Goal: Information Seeking & Learning: Learn about a topic

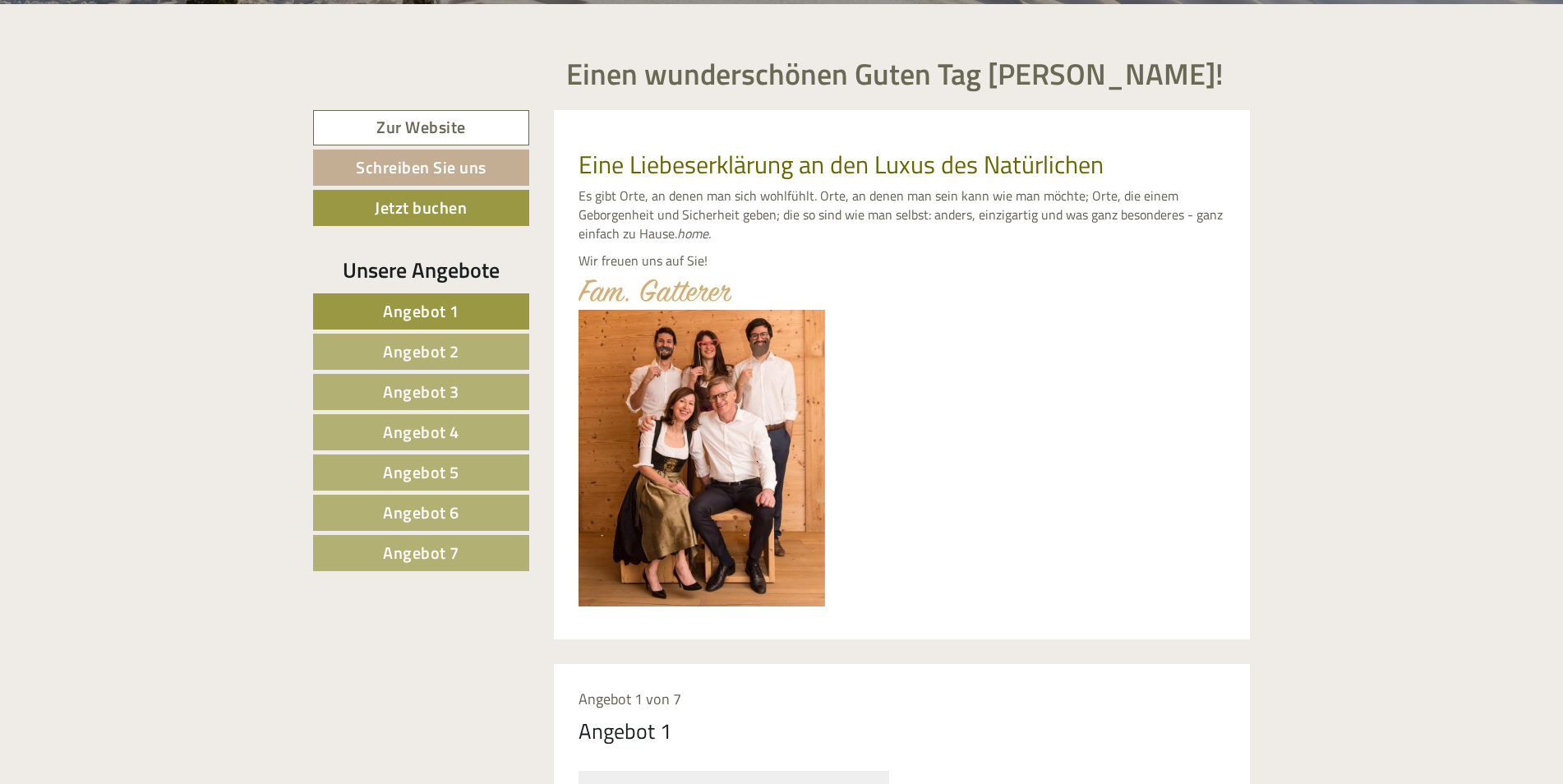
scroll to position [739, 0]
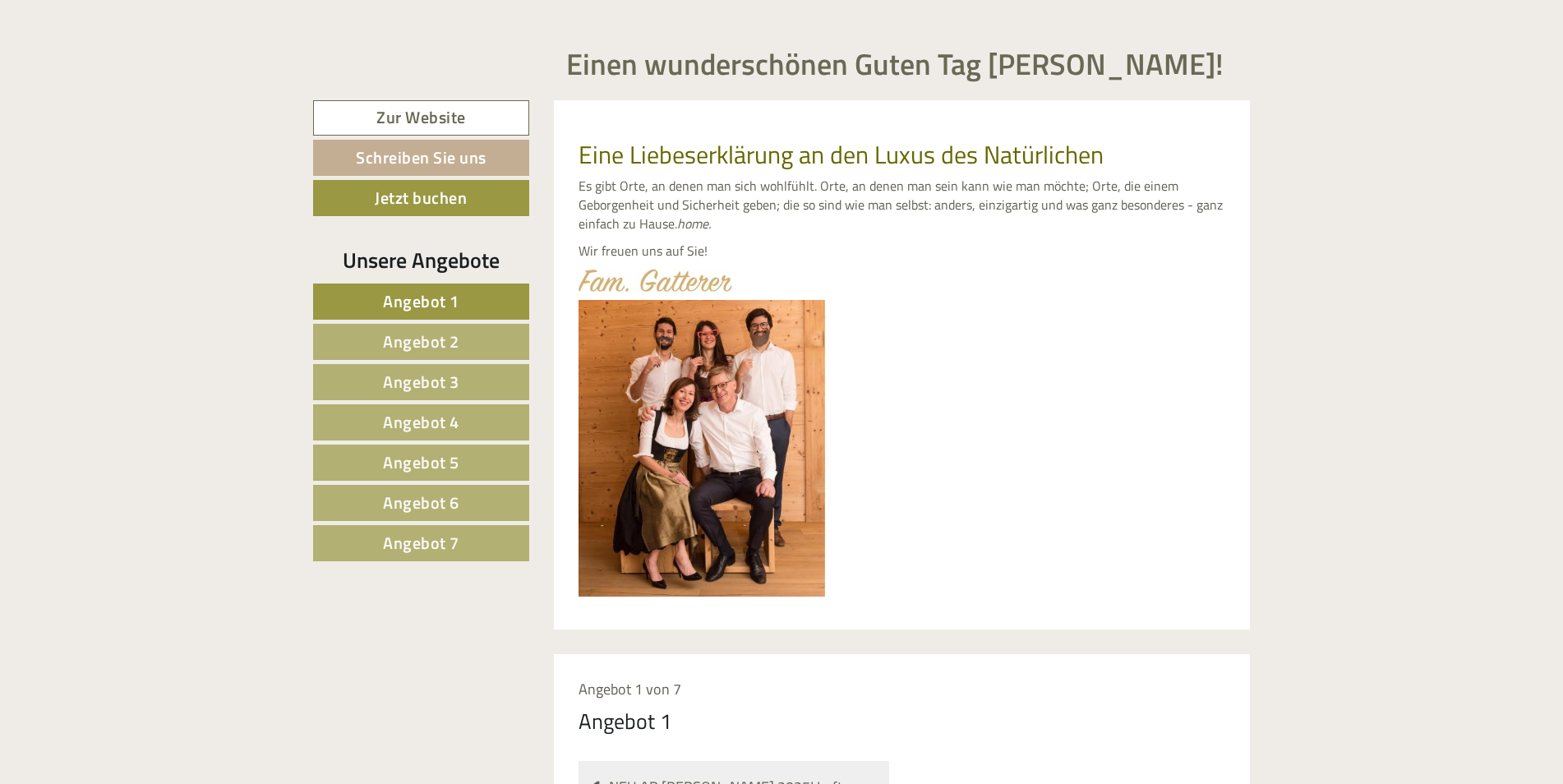
click at [457, 418] on span "Angebot 4" at bounding box center [421, 422] width 76 height 25
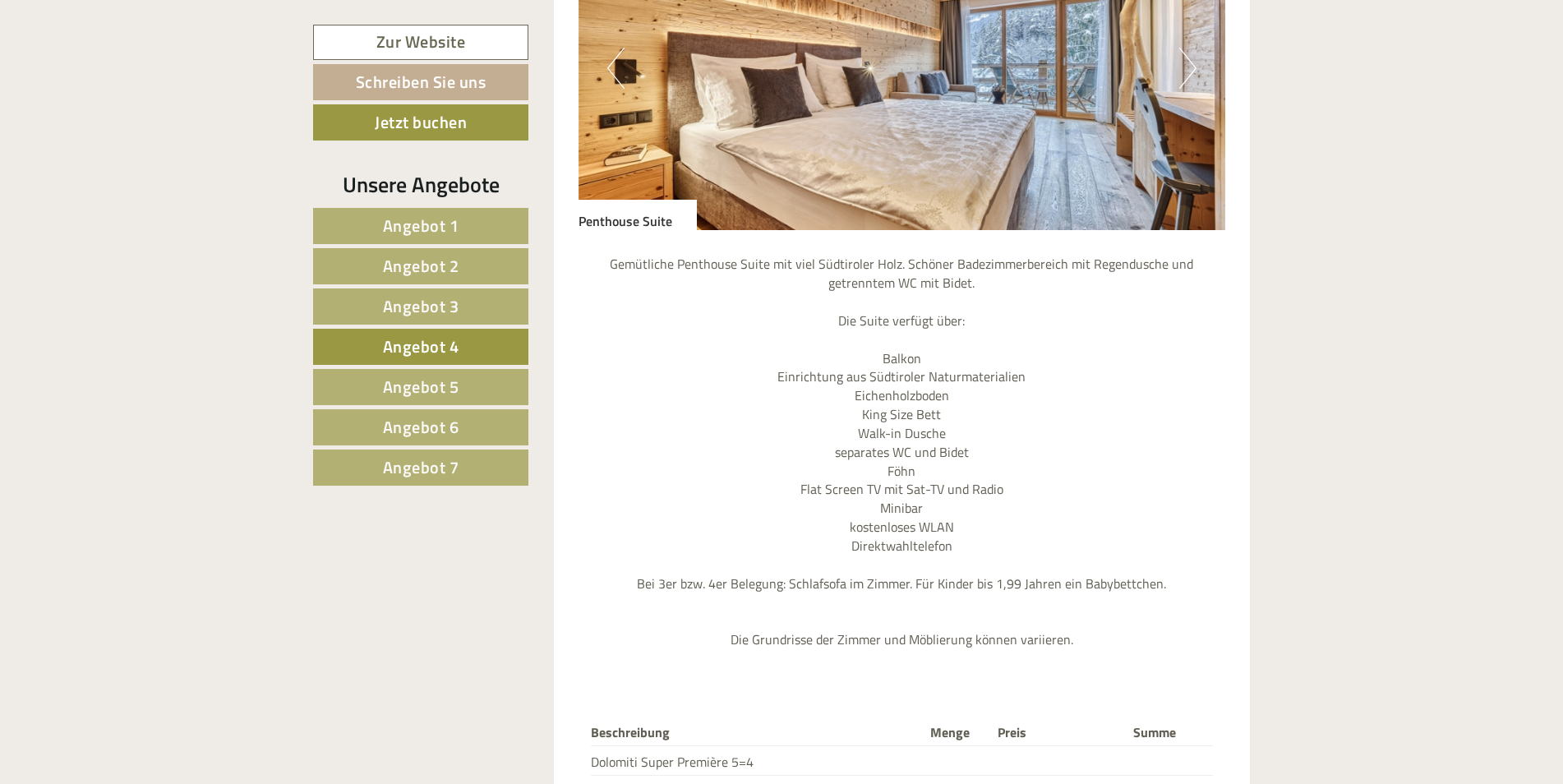
scroll to position [1722, 0]
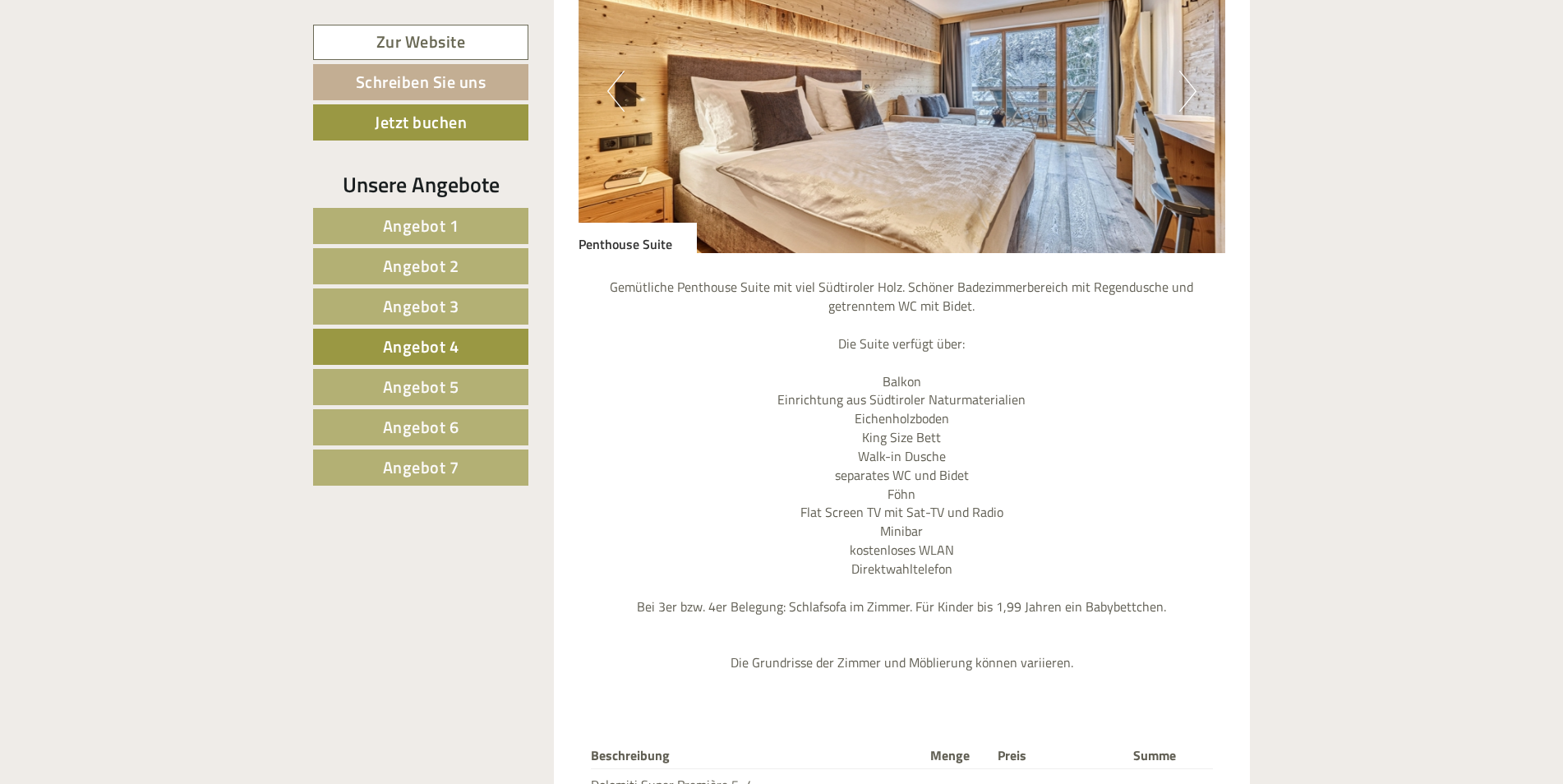
click at [1189, 78] on button "Next" at bounding box center [1188, 91] width 18 height 41
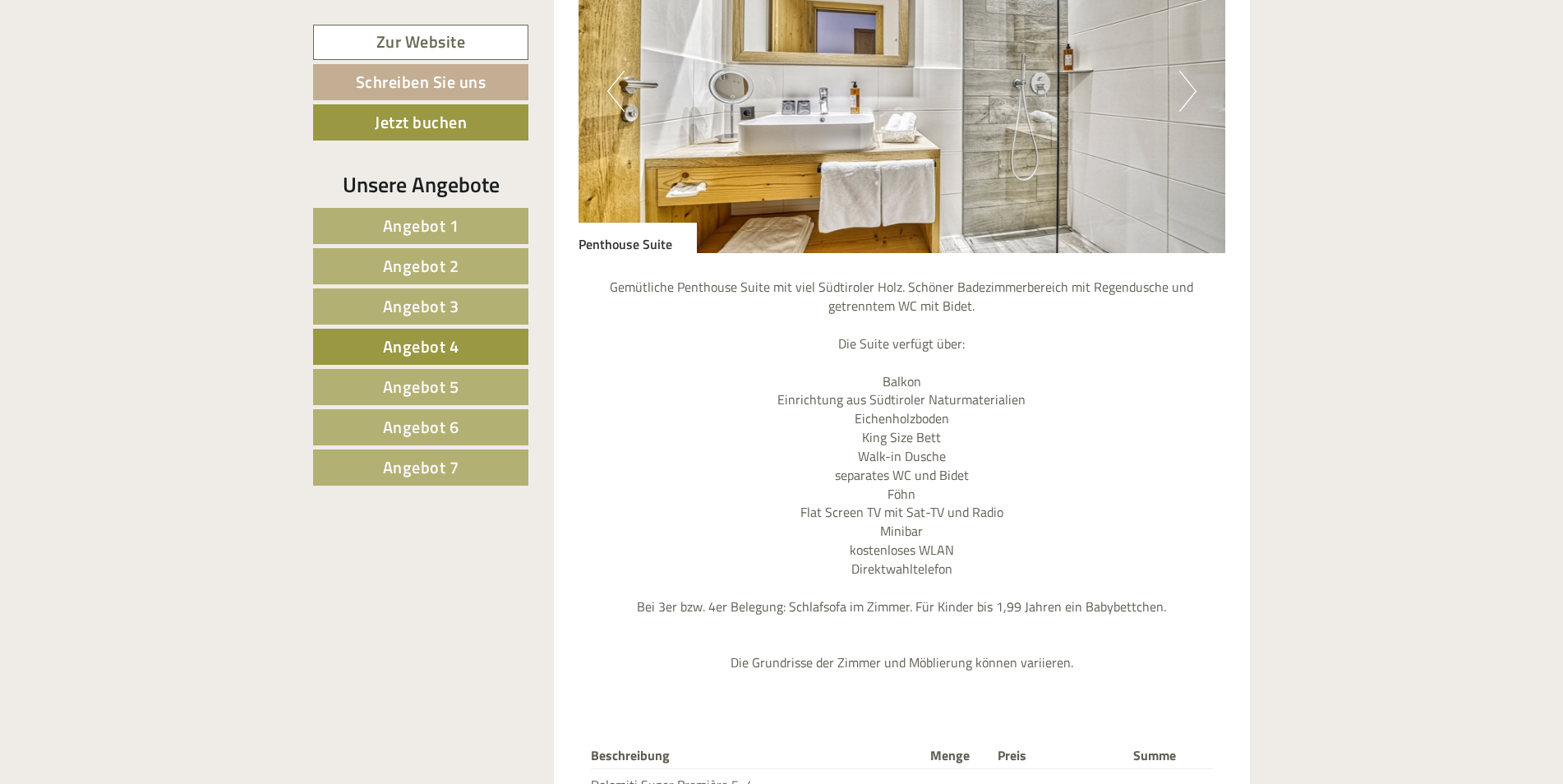
click at [1189, 78] on button "Next" at bounding box center [1188, 91] width 18 height 41
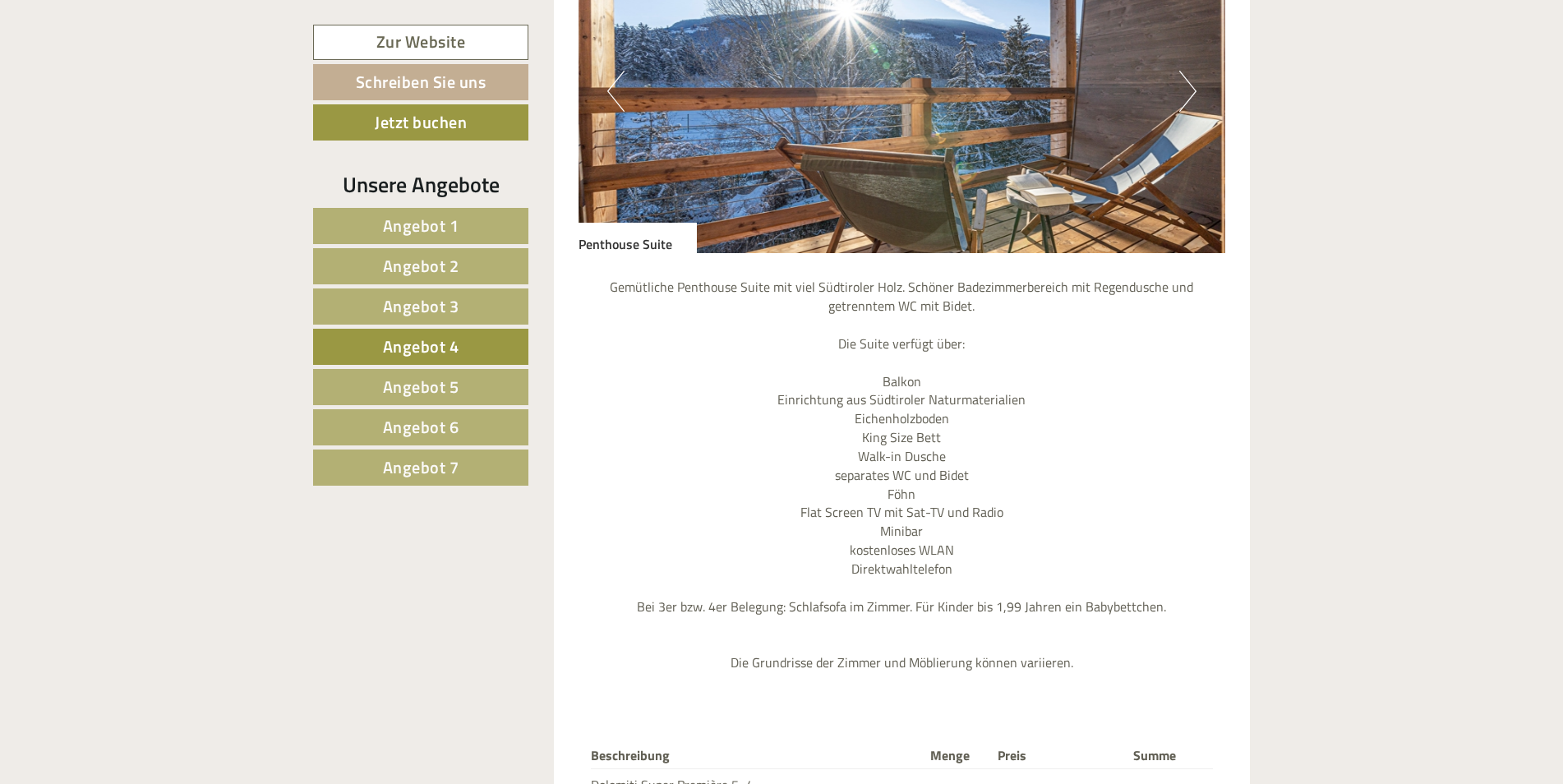
click at [1189, 78] on button "Next" at bounding box center [1188, 91] width 18 height 41
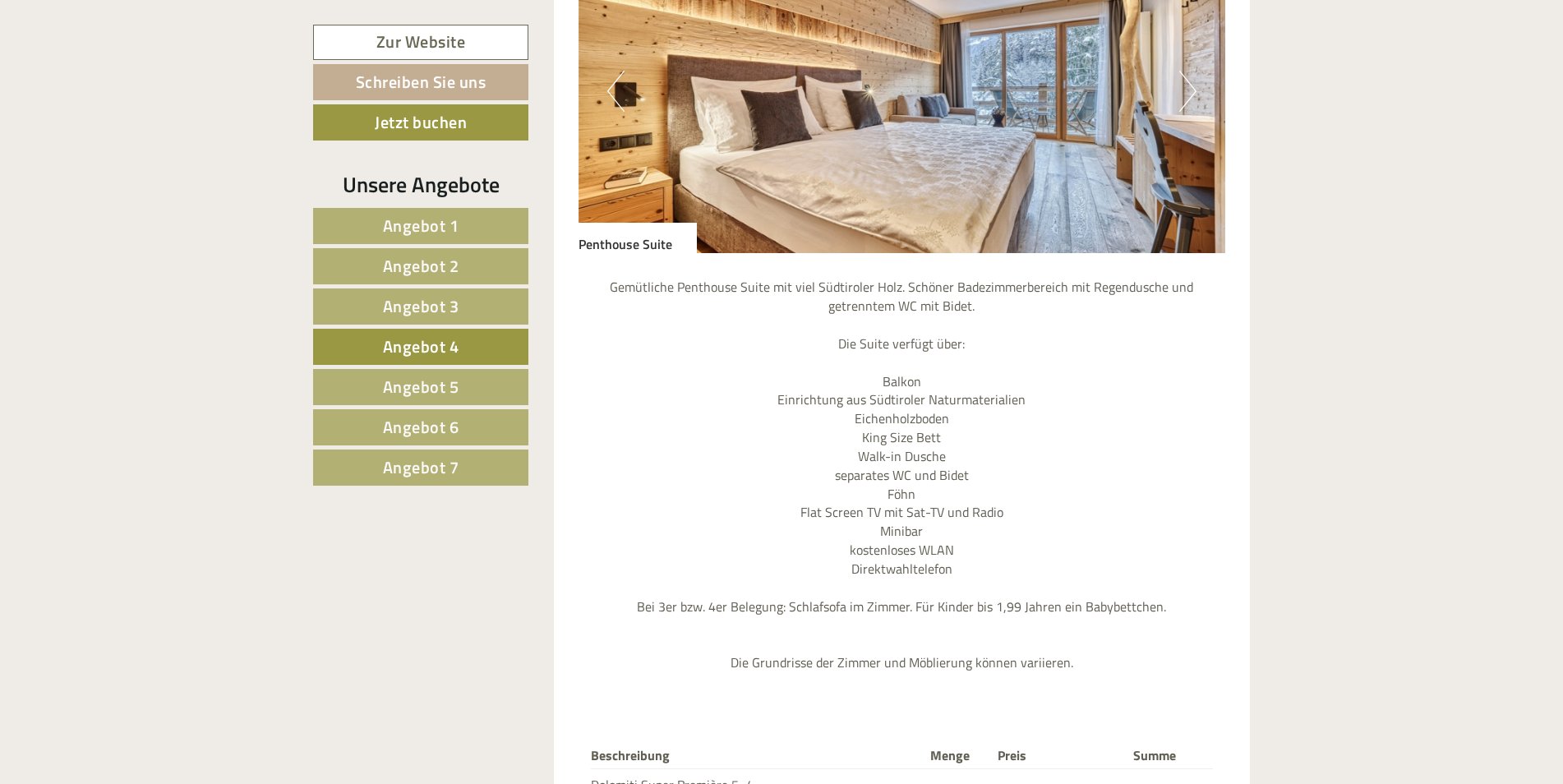
click at [1189, 78] on button "Next" at bounding box center [1188, 91] width 18 height 41
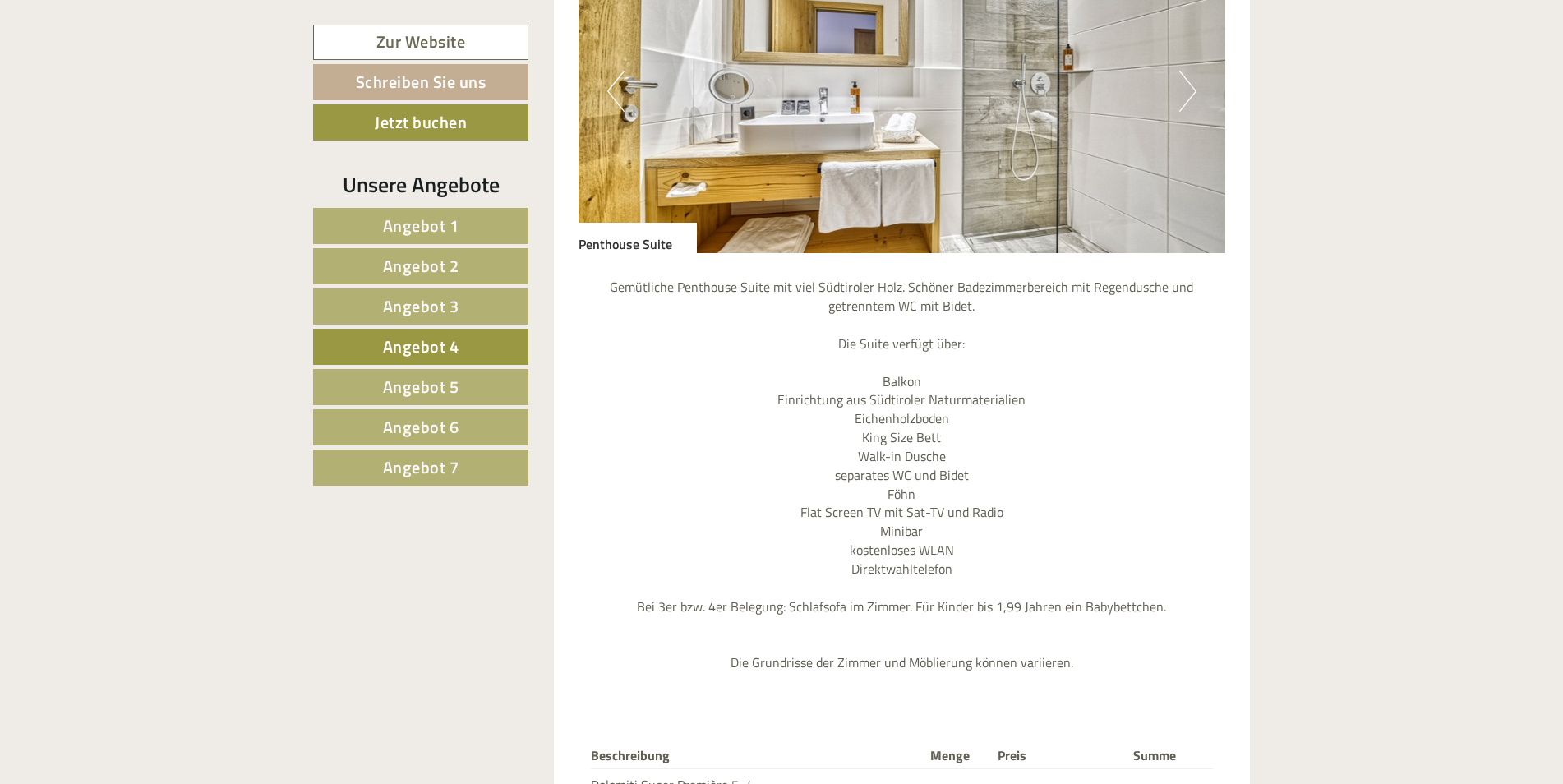
click at [452, 304] on span "Angebot 3" at bounding box center [421, 306] width 76 height 25
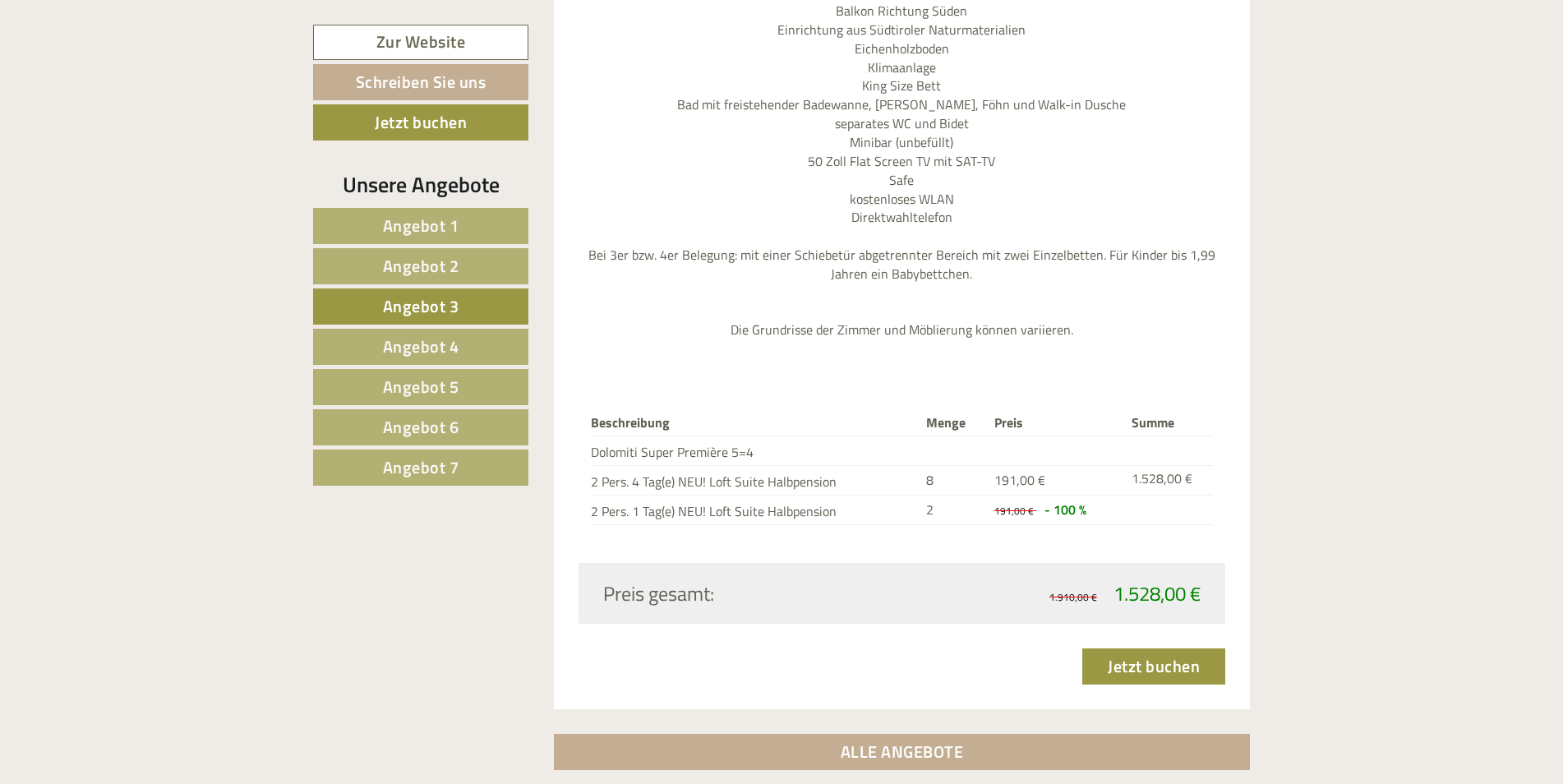
scroll to position [2134, 0]
click at [479, 266] on link "Angebot 2" at bounding box center [421, 266] width 216 height 36
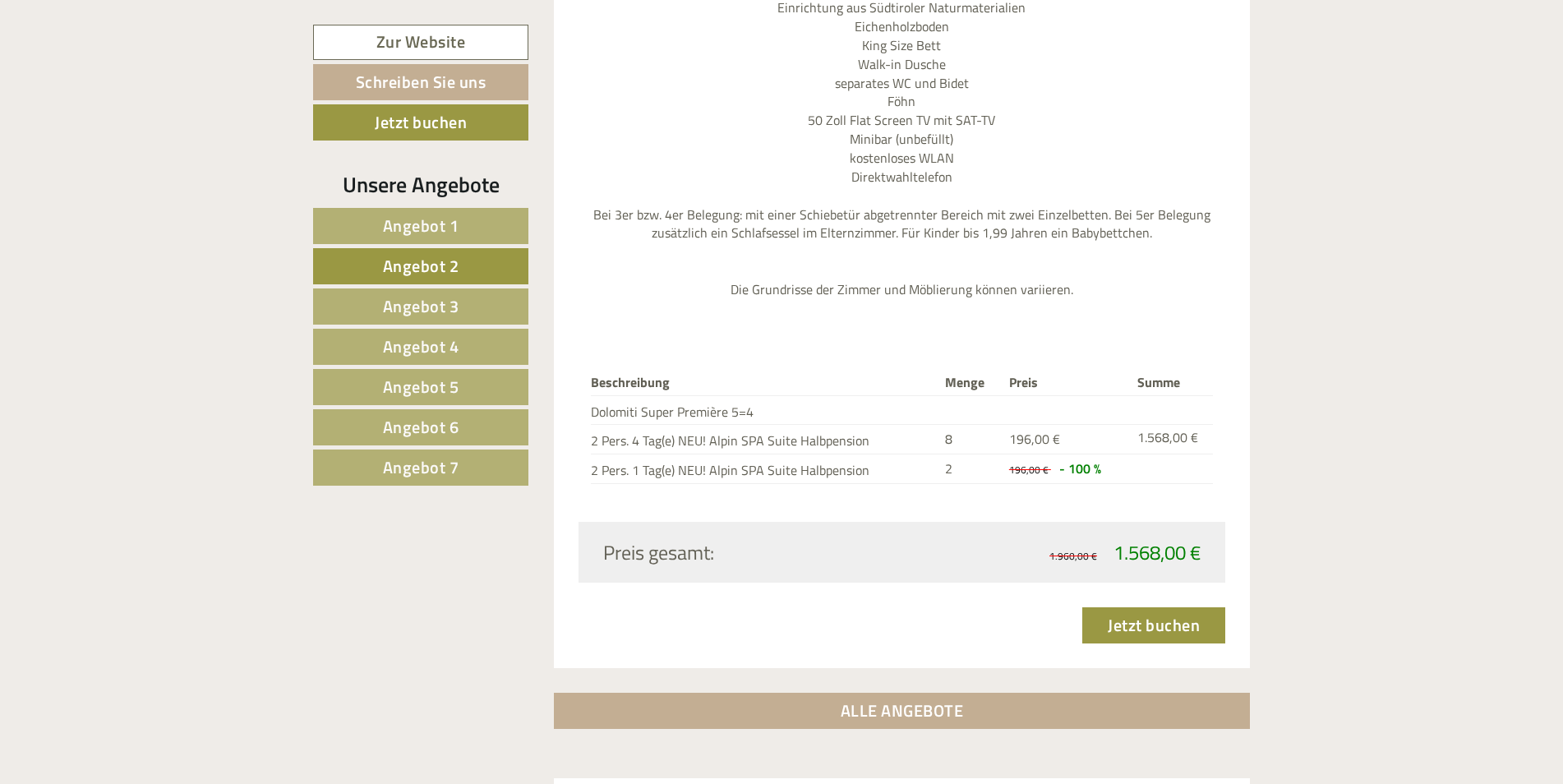
click at [493, 217] on link "Angebot 1" at bounding box center [421, 225] width 216 height 36
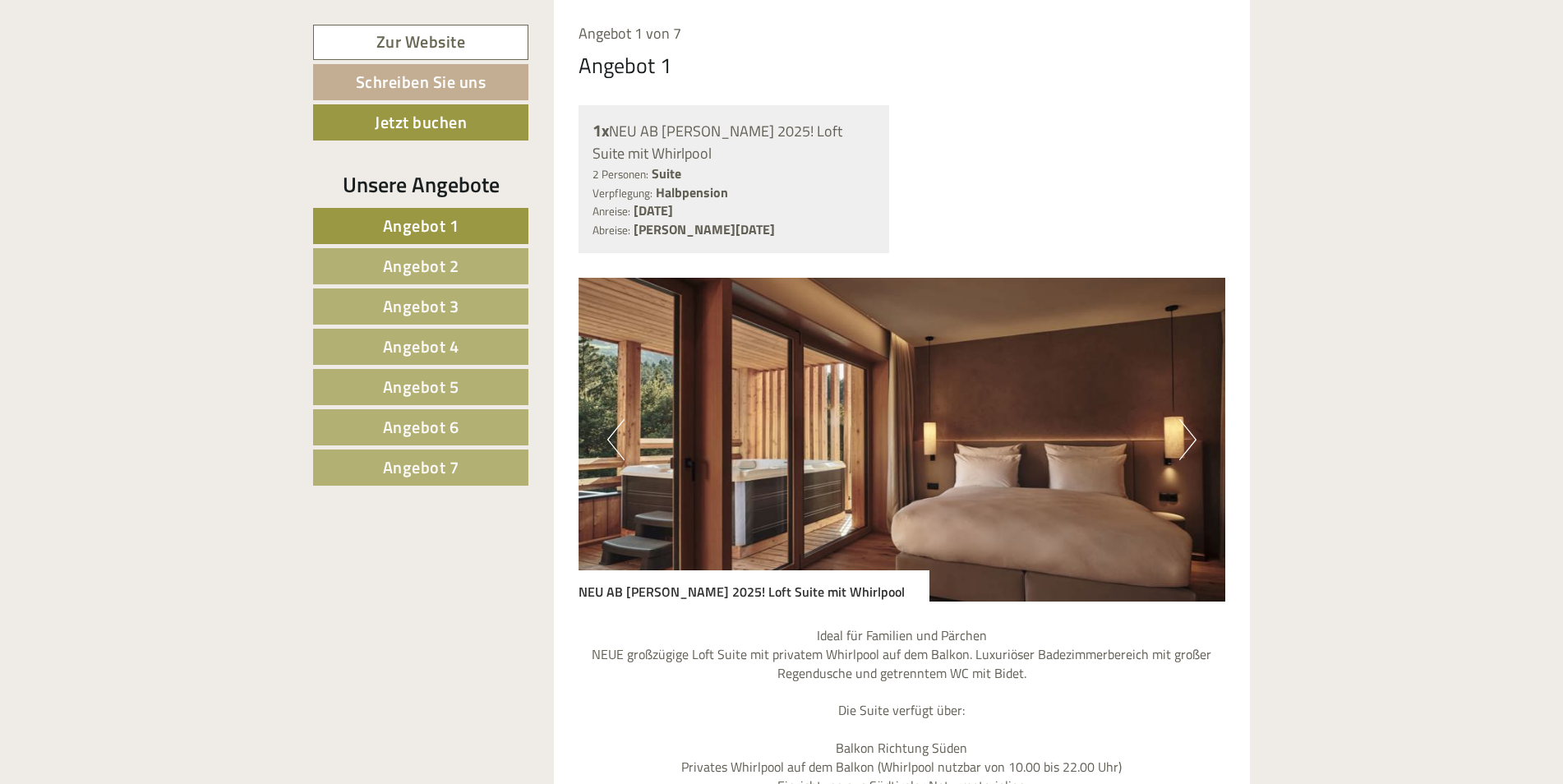
scroll to position [1393, 0]
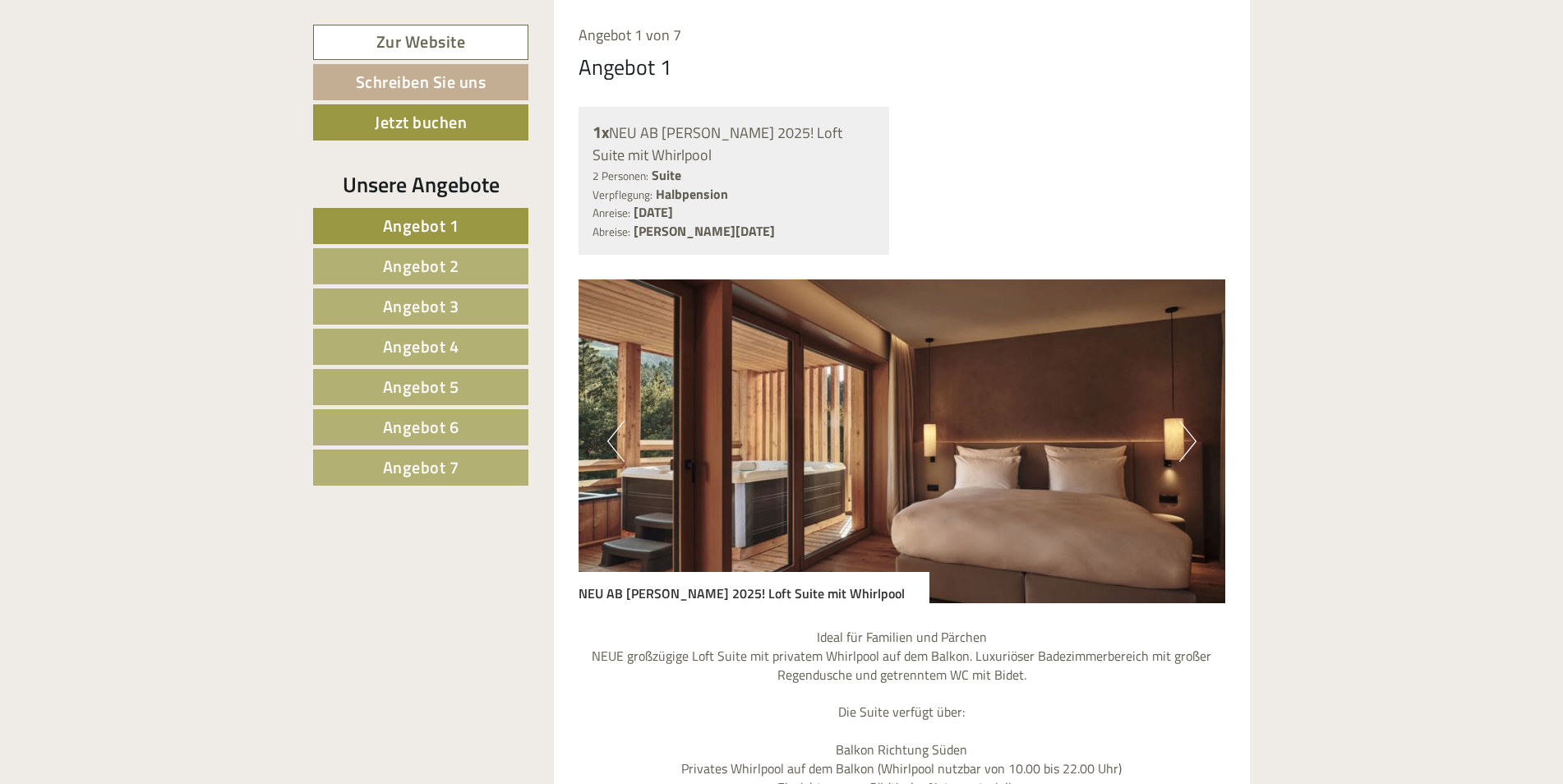
click at [425, 353] on span "Angebot 4" at bounding box center [421, 346] width 76 height 25
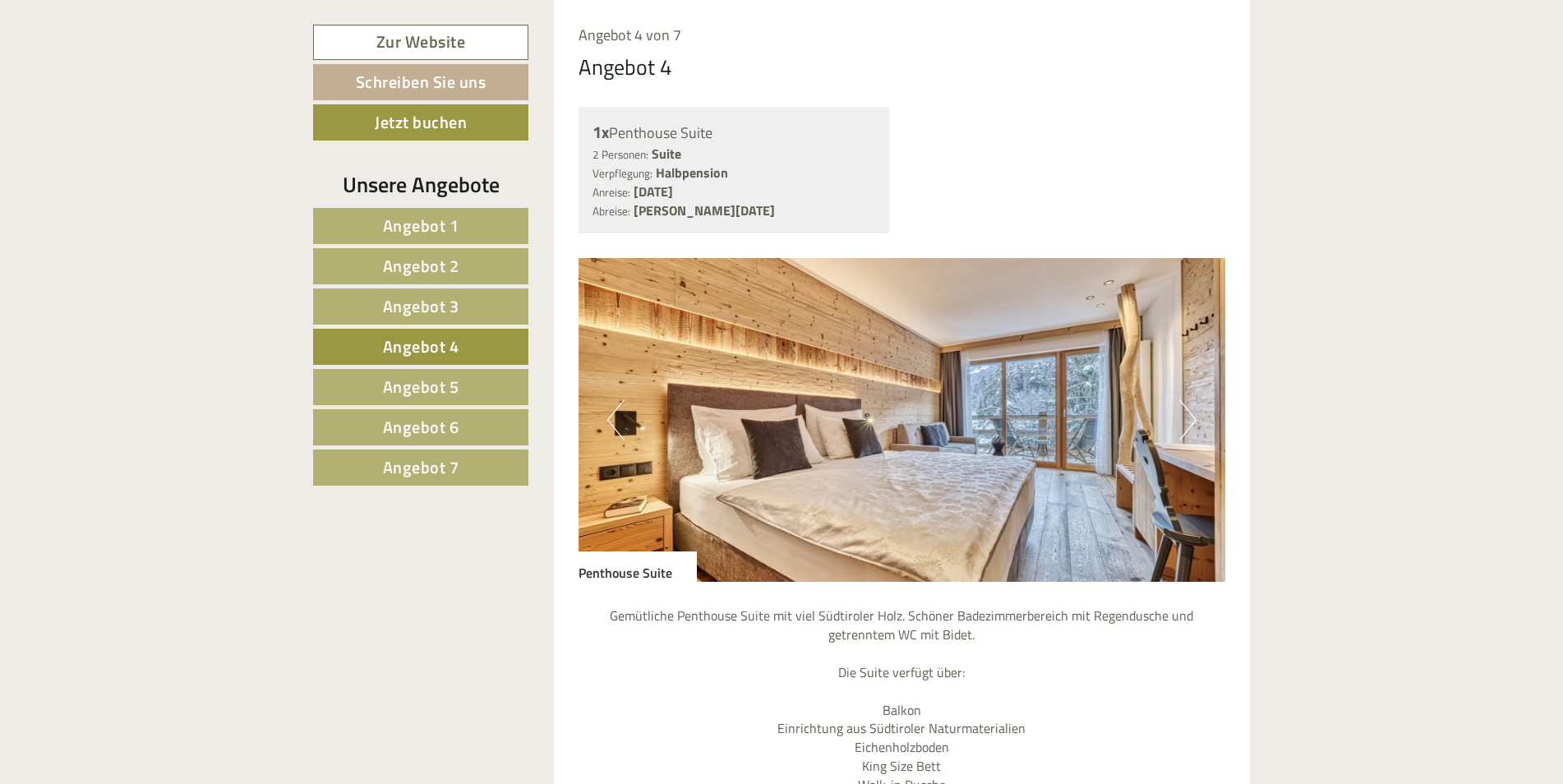
click at [428, 389] on span "Angebot 5" at bounding box center [421, 386] width 76 height 25
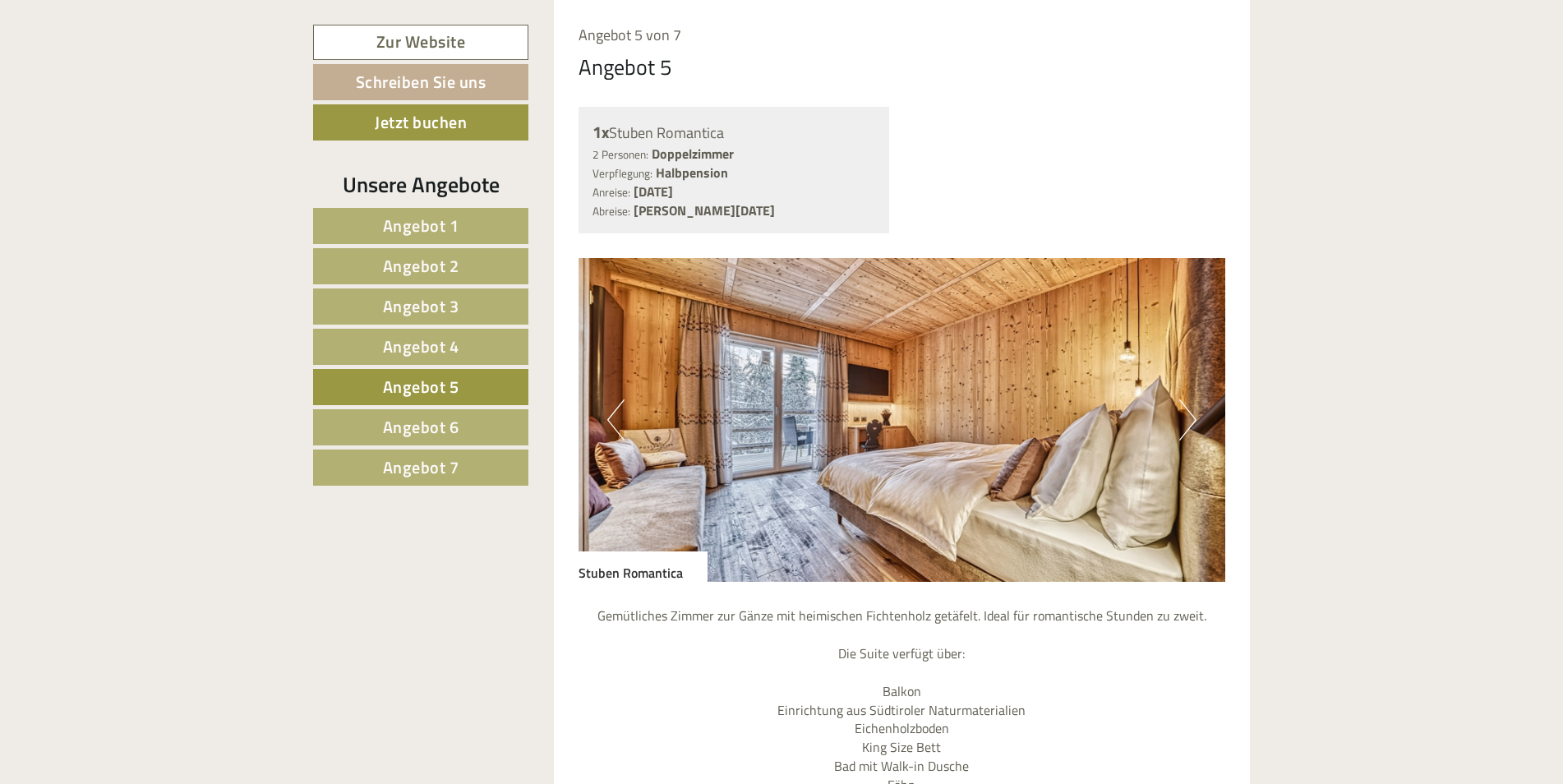
click at [1194, 410] on button "Next" at bounding box center [1188, 419] width 18 height 41
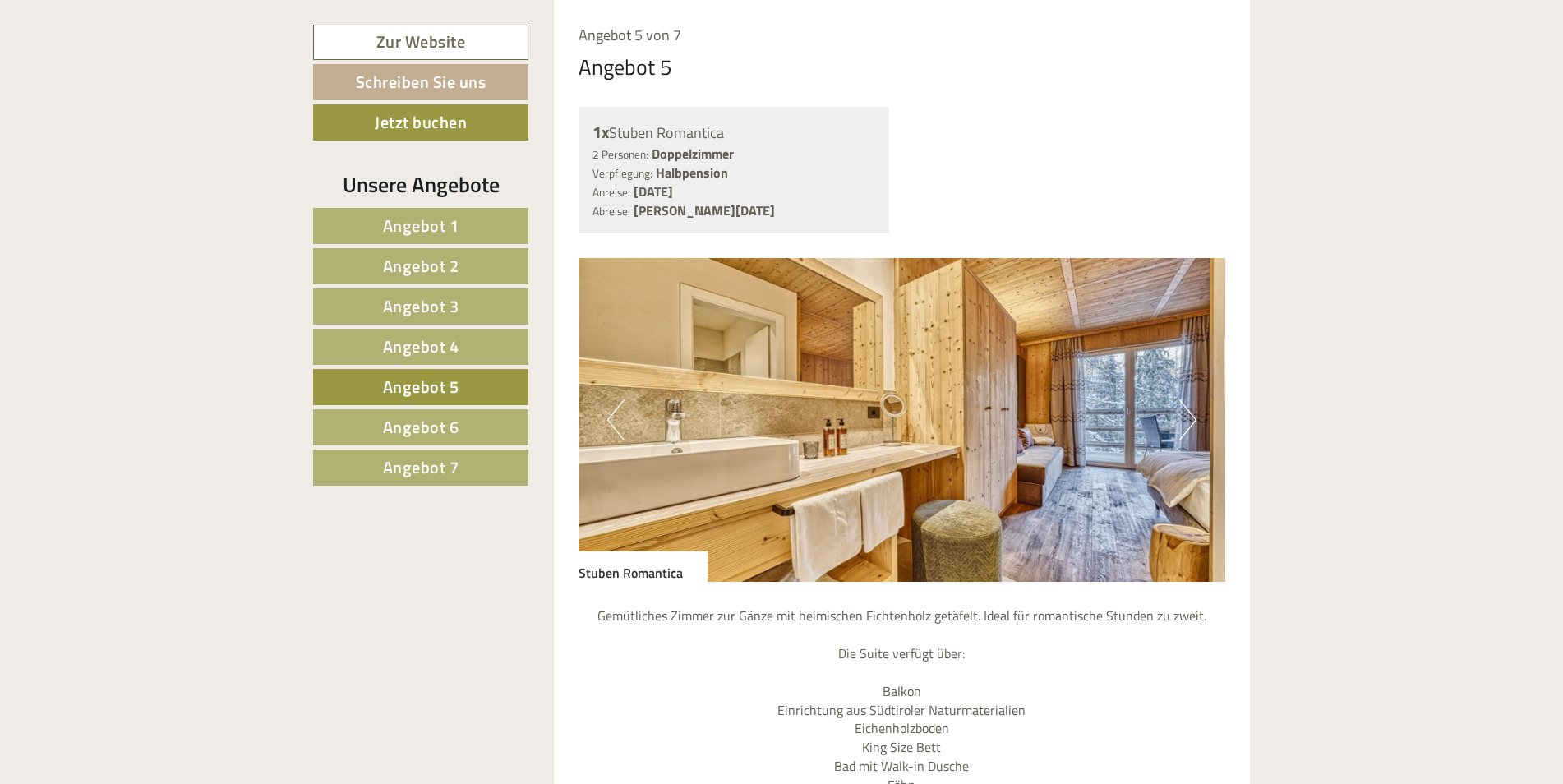
click at [1194, 410] on button "Next" at bounding box center [1188, 419] width 18 height 41
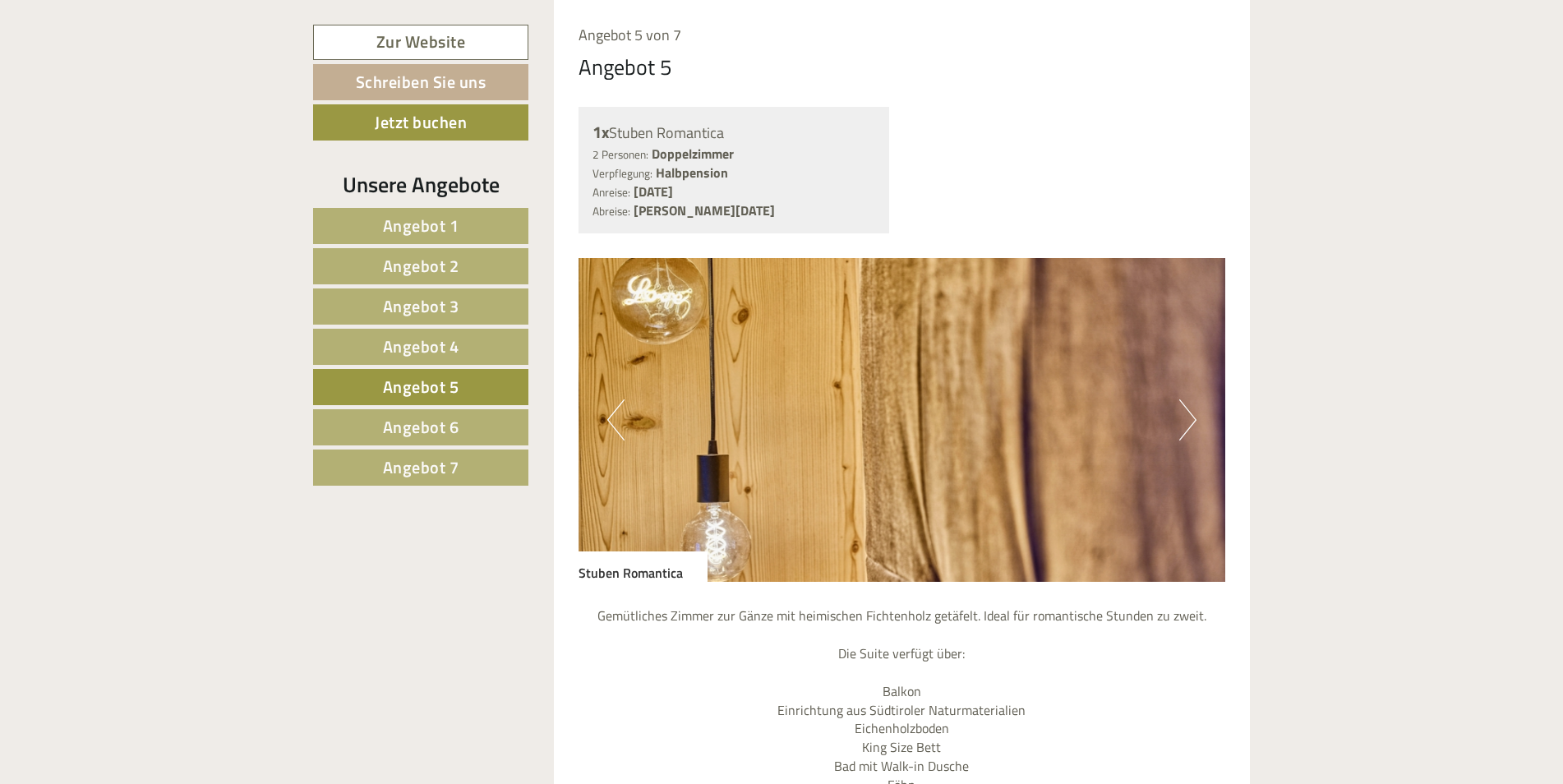
click at [1194, 410] on button "Next" at bounding box center [1188, 419] width 18 height 41
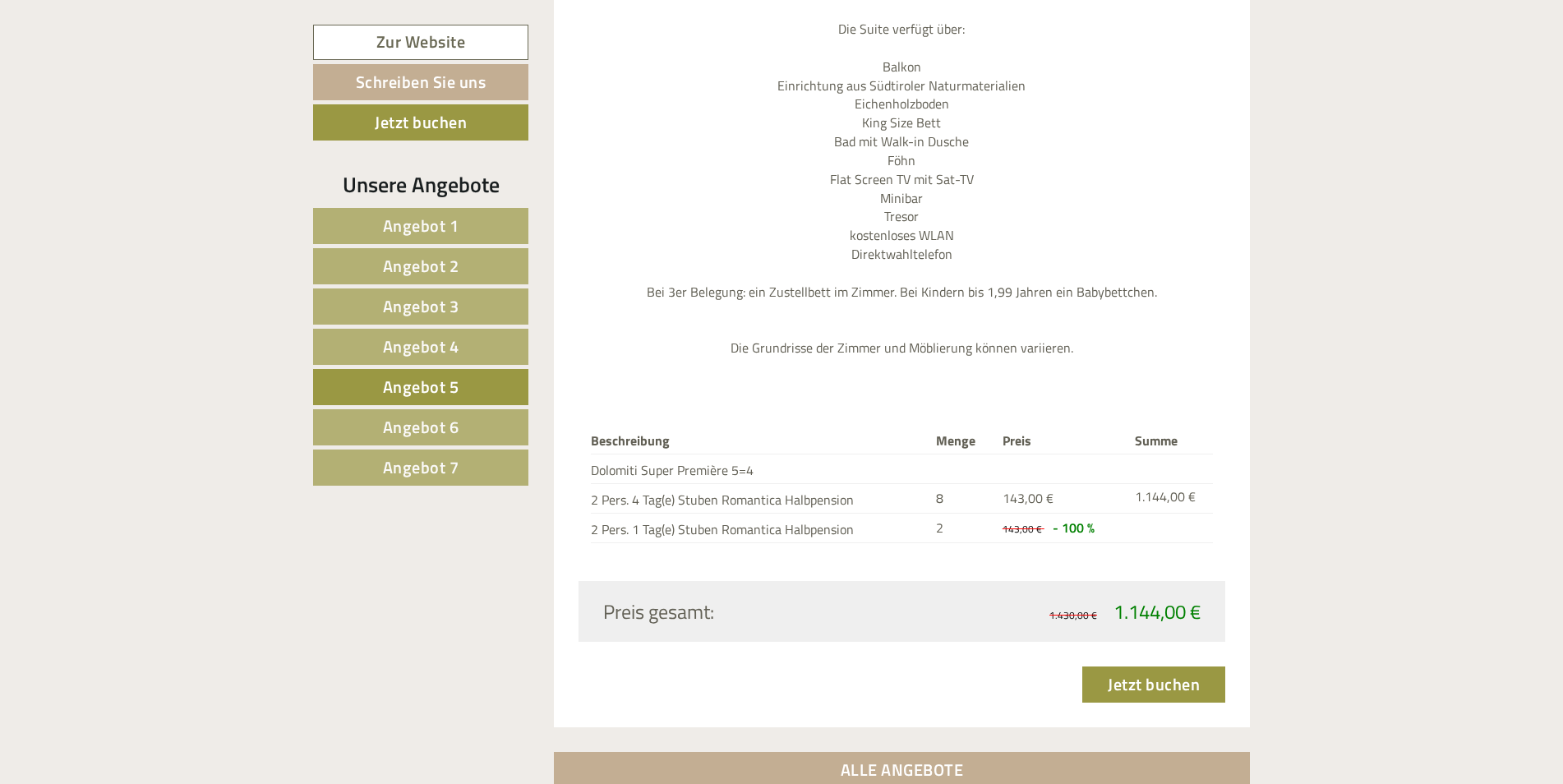
scroll to position [2051, 0]
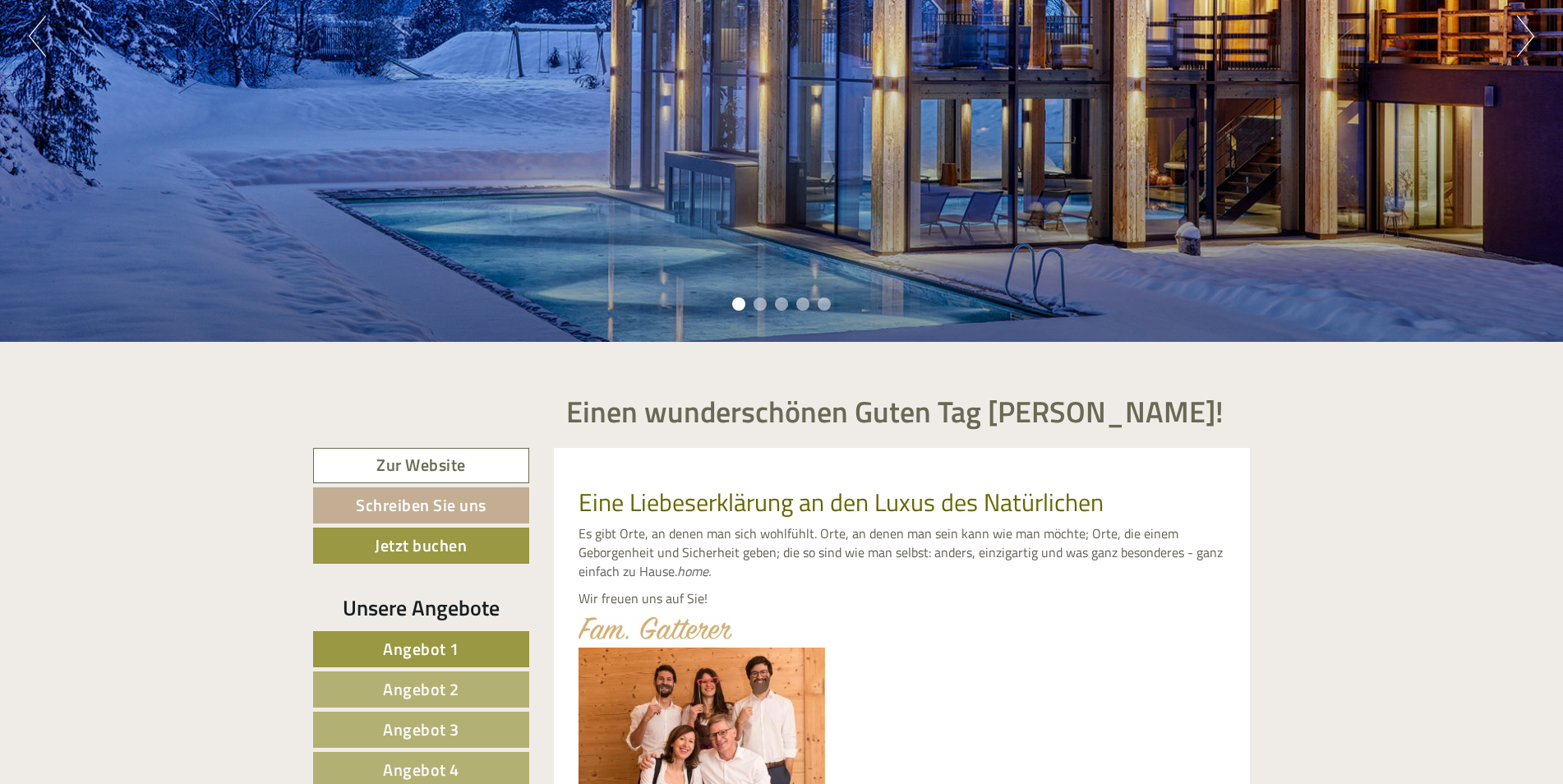
scroll to position [658, 0]
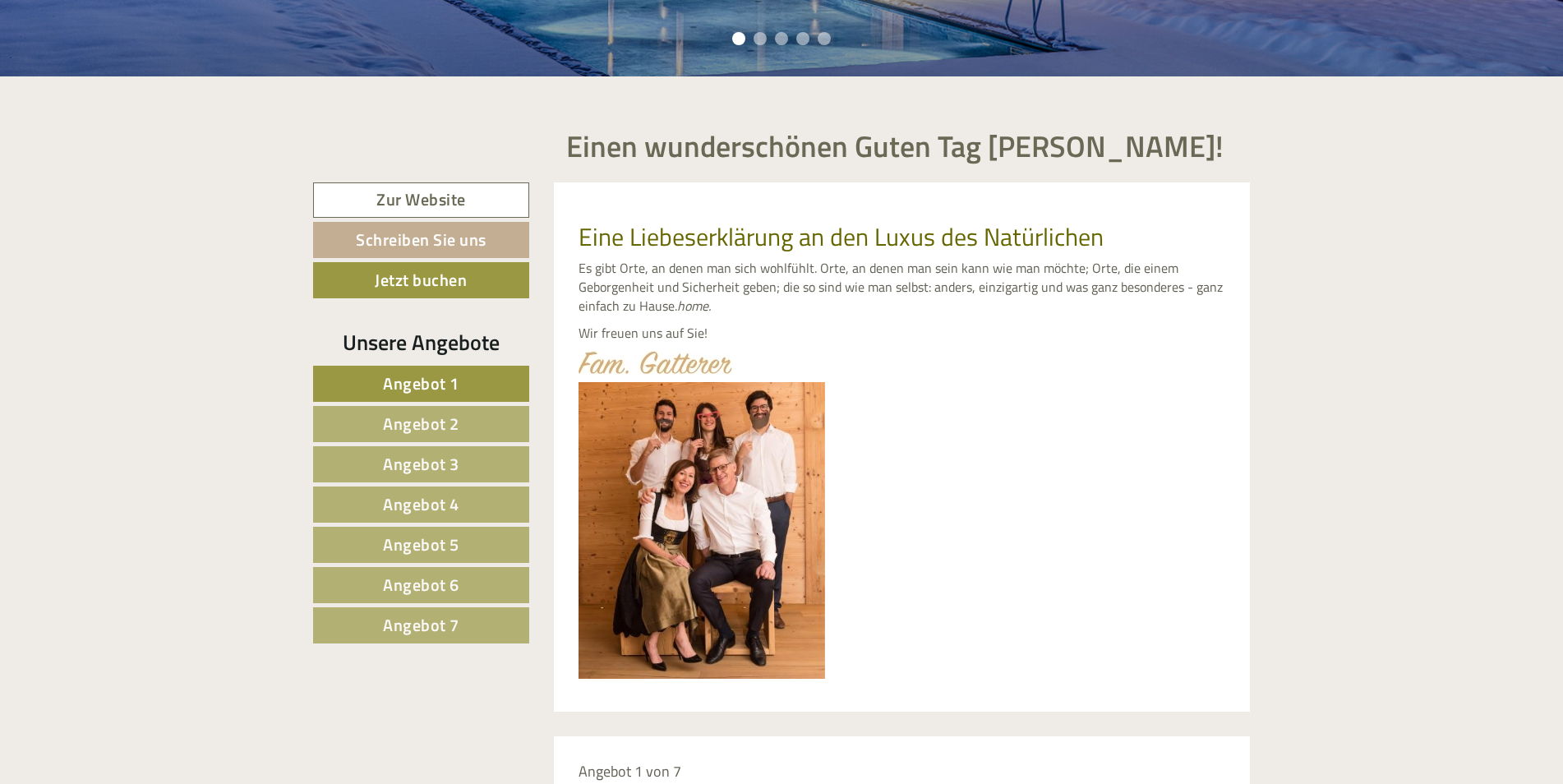
click at [417, 544] on span "Angebot 5" at bounding box center [421, 544] width 76 height 25
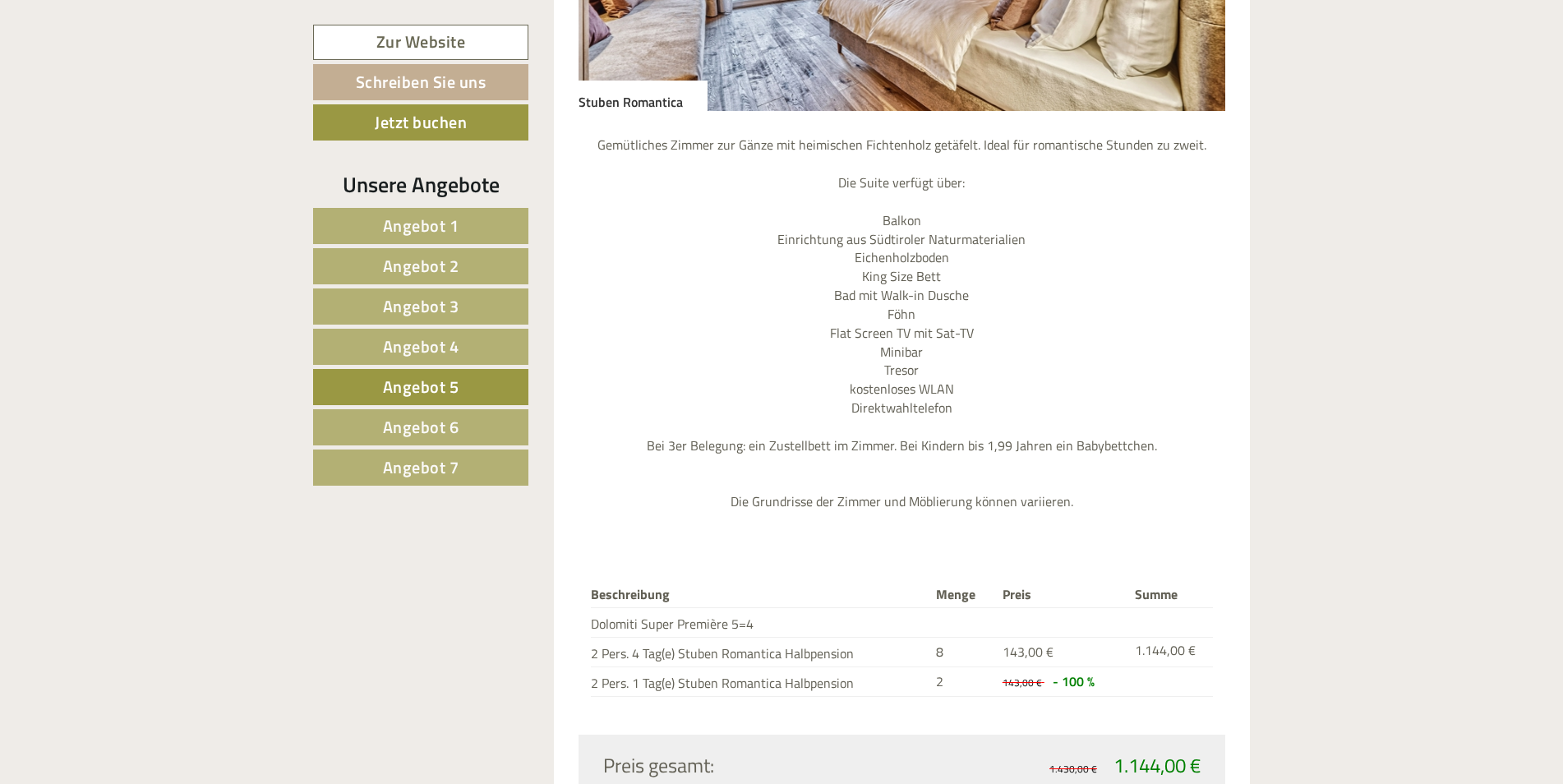
scroll to position [1886, 0]
